Goal: Navigation & Orientation: Go to known website

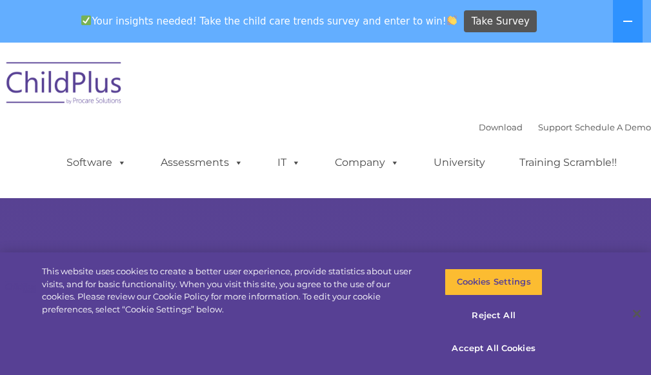
scroll to position [602, 0]
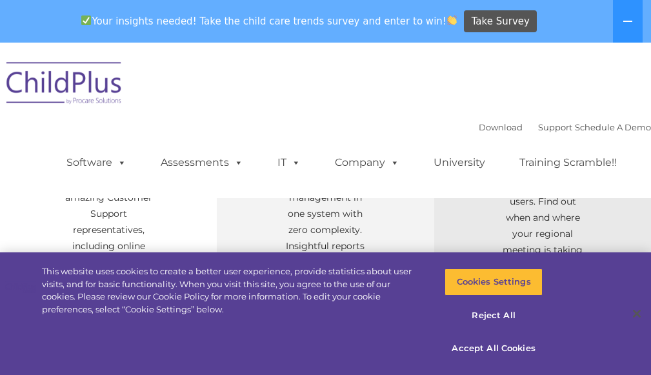
select select "MEDIUM"
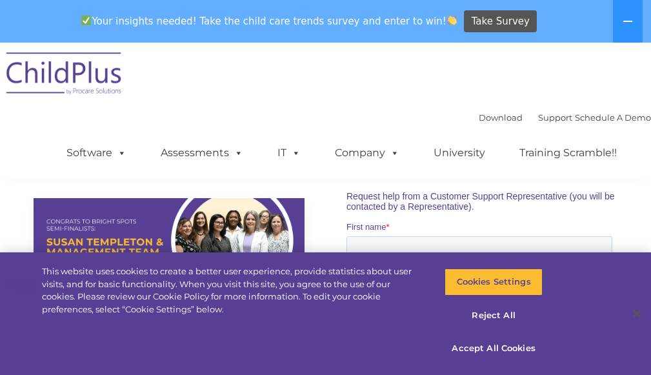
scroll to position [929, 0]
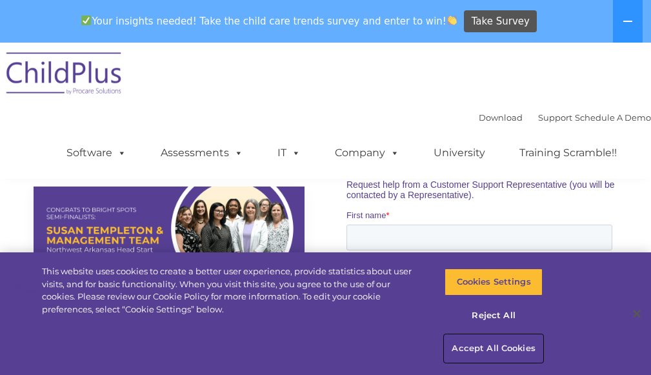
click at [477, 345] on button "Accept All Cookies" at bounding box center [492, 348] width 97 height 27
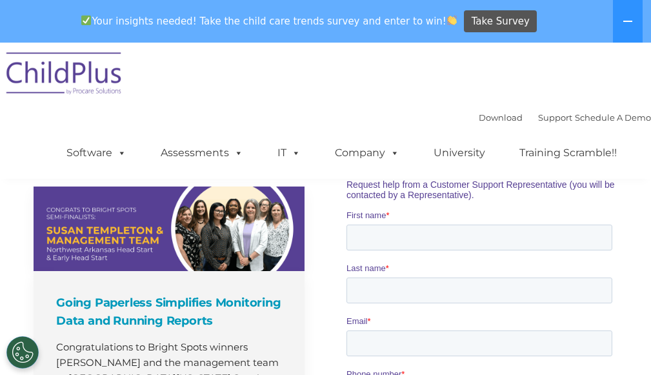
scroll to position [0, 0]
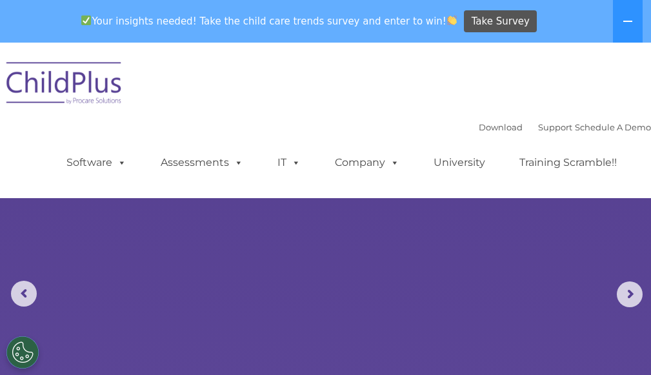
click at [28, 83] on img at bounding box center [64, 85] width 129 height 64
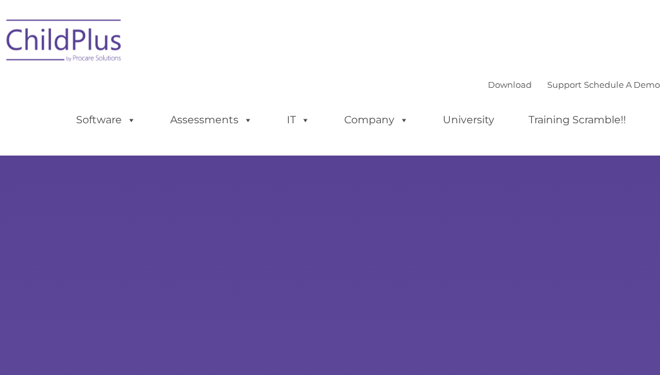
type input ""
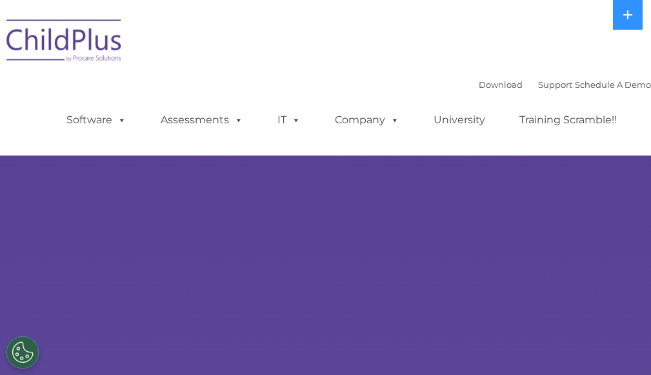
select select "MEDIUM"
